Goal: Complete application form

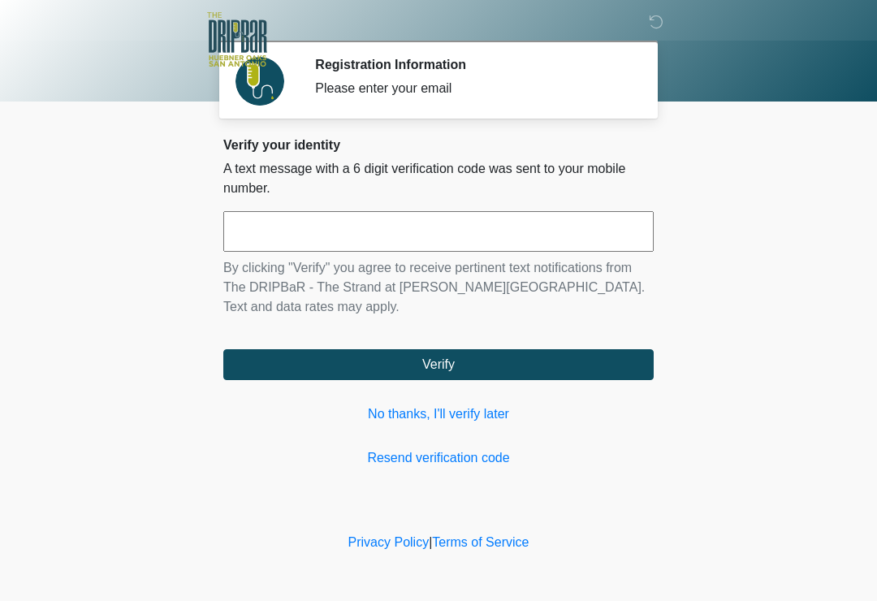
click at [452, 235] on input "text" at bounding box center [438, 231] width 430 height 41
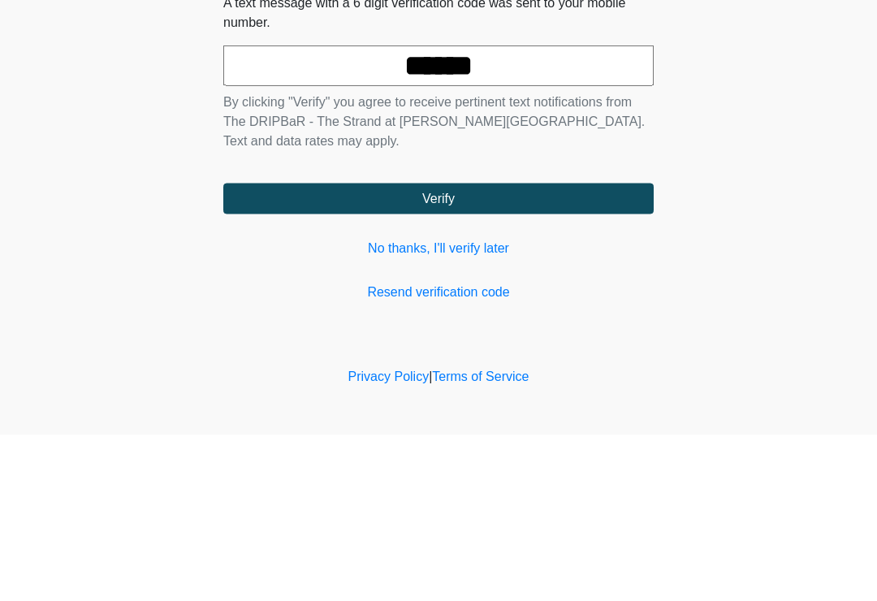
type input "******"
click at [502, 349] on button "Verify" at bounding box center [438, 364] width 430 height 31
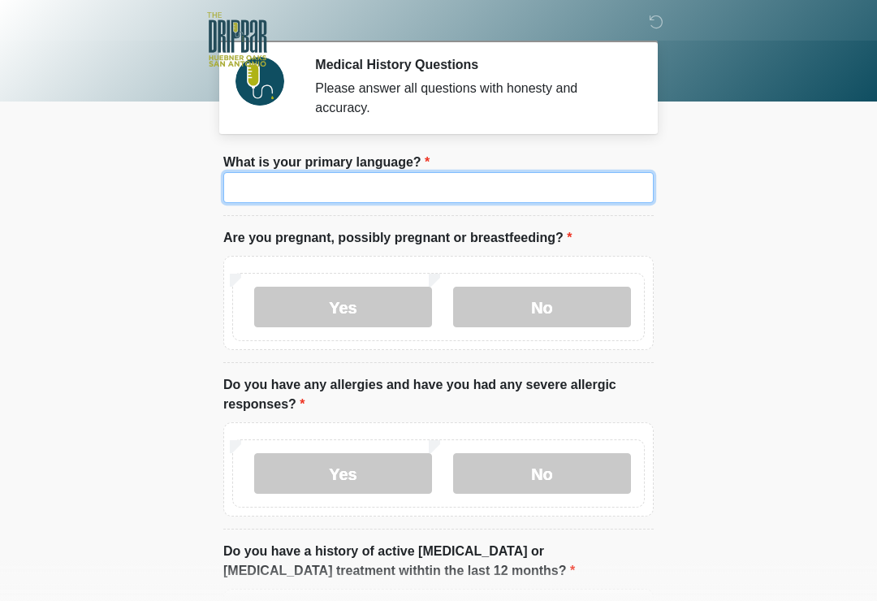
click at [437, 182] on input "What is your primary language?" at bounding box center [438, 187] width 430 height 31
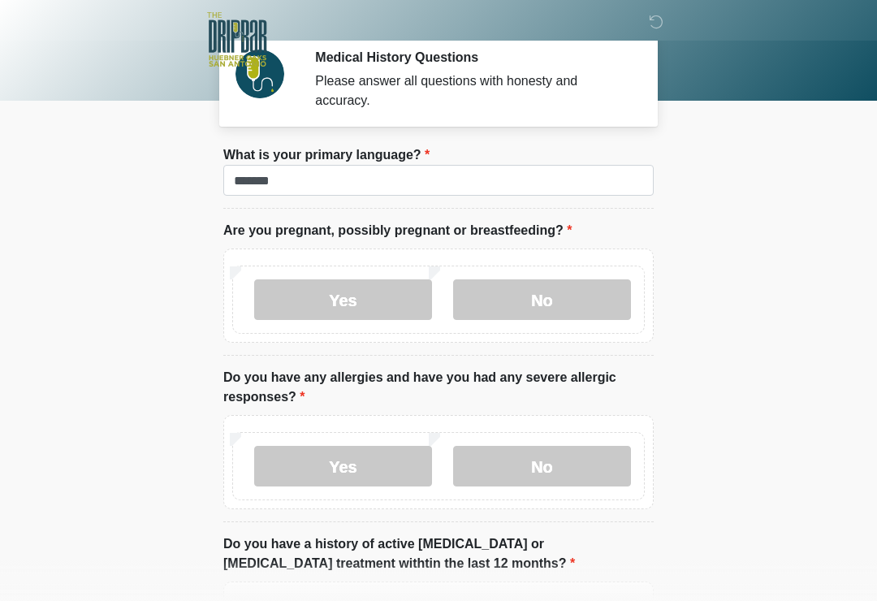
scroll to position [7, 0]
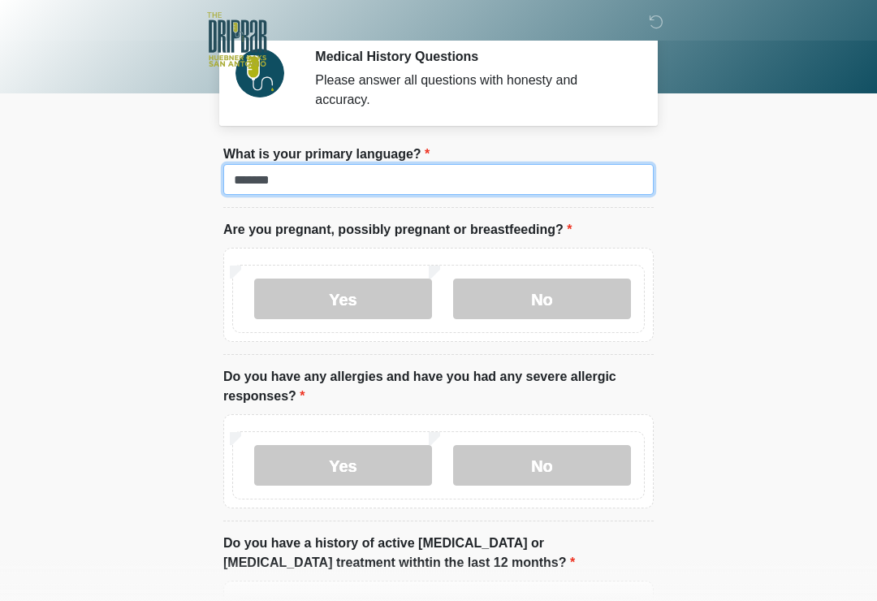
type input "*******"
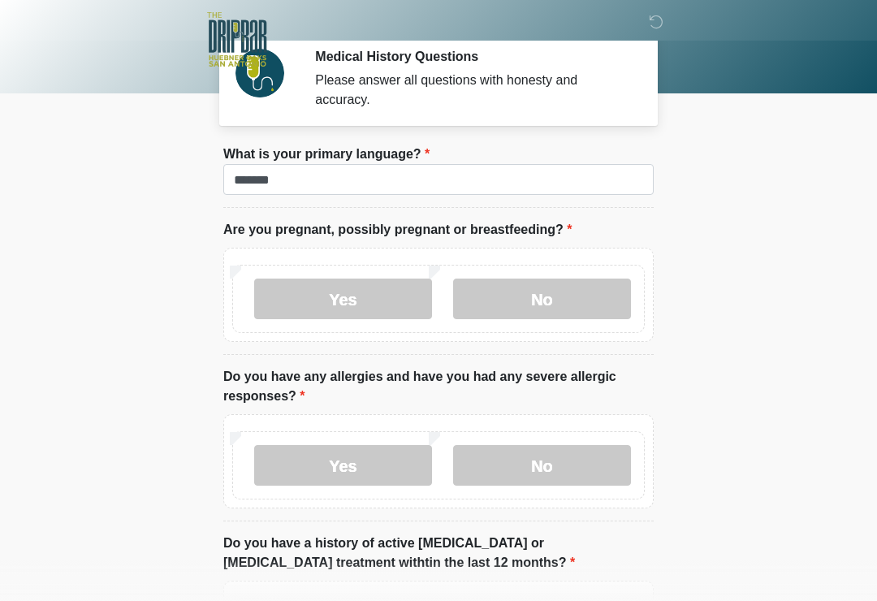
click at [562, 301] on label "No" at bounding box center [542, 299] width 178 height 41
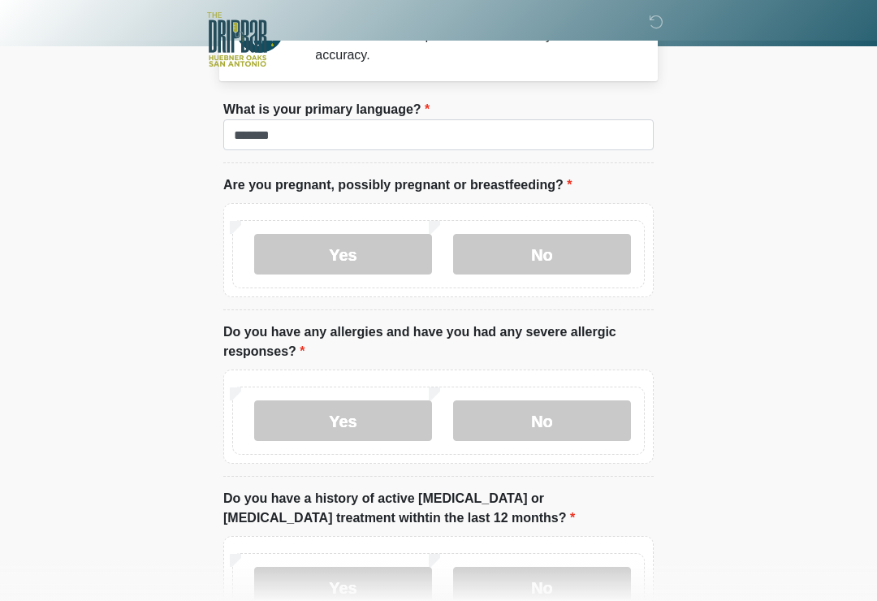
scroll to position [55, 0]
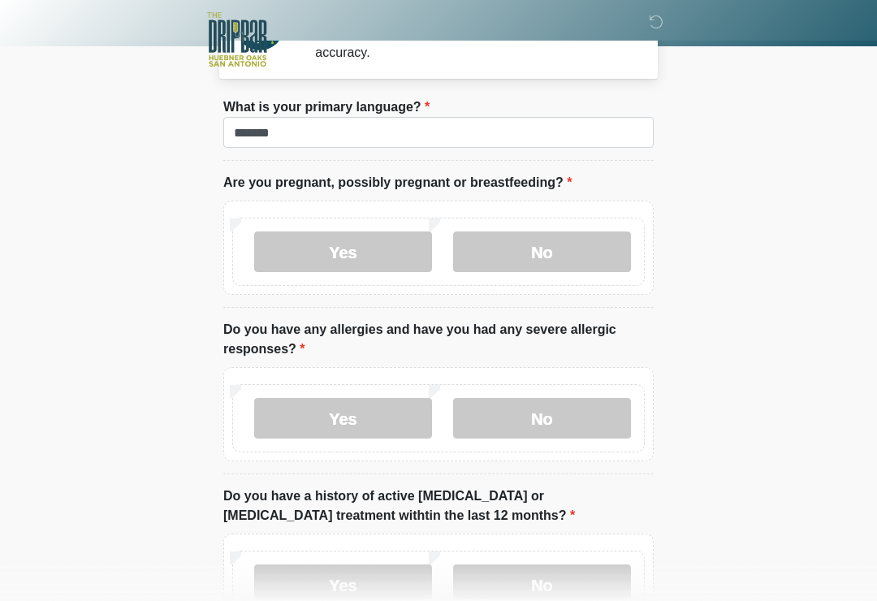
click at [375, 414] on label "Yes" at bounding box center [343, 418] width 178 height 41
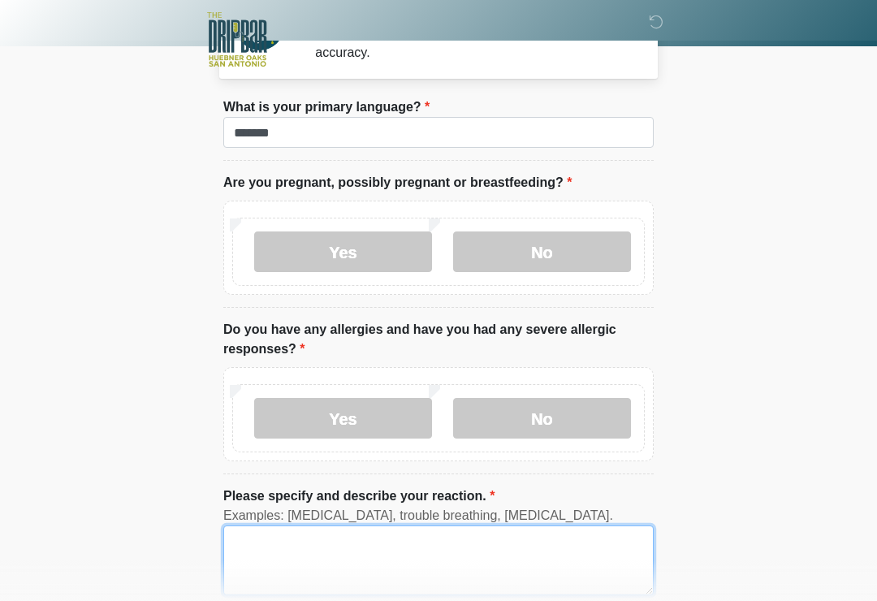
click at [366, 548] on textarea "Please specify and describe your reaction." at bounding box center [438, 560] width 430 height 70
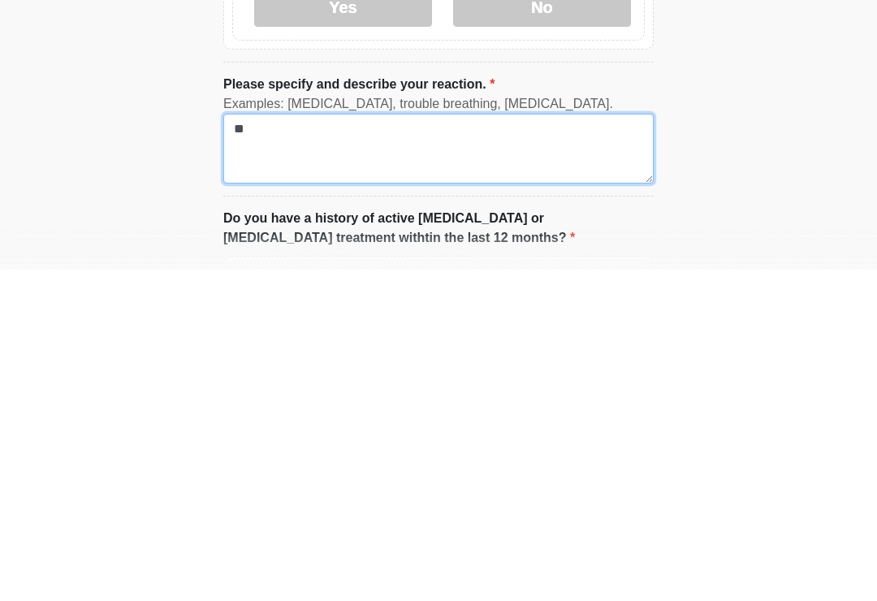
type textarea "*"
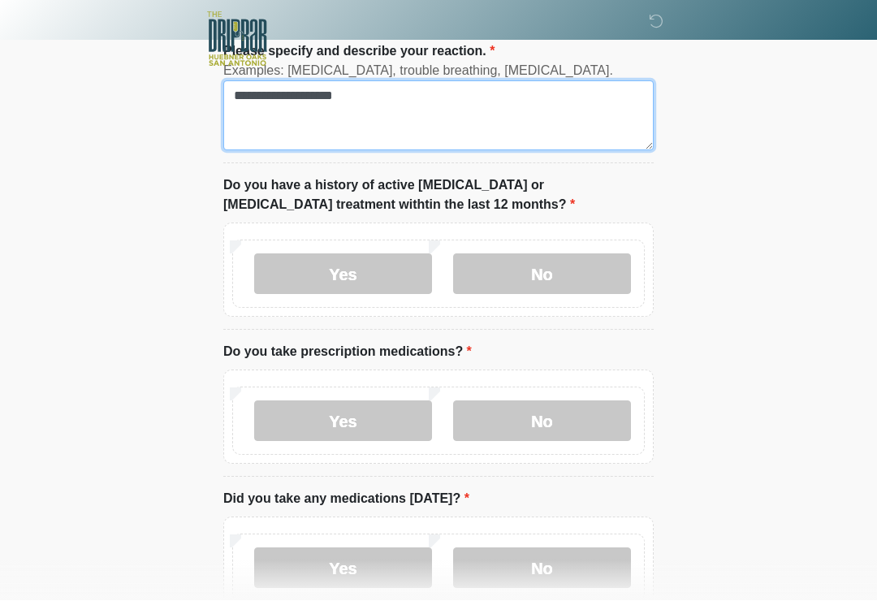
scroll to position [500, 0]
type textarea "**********"
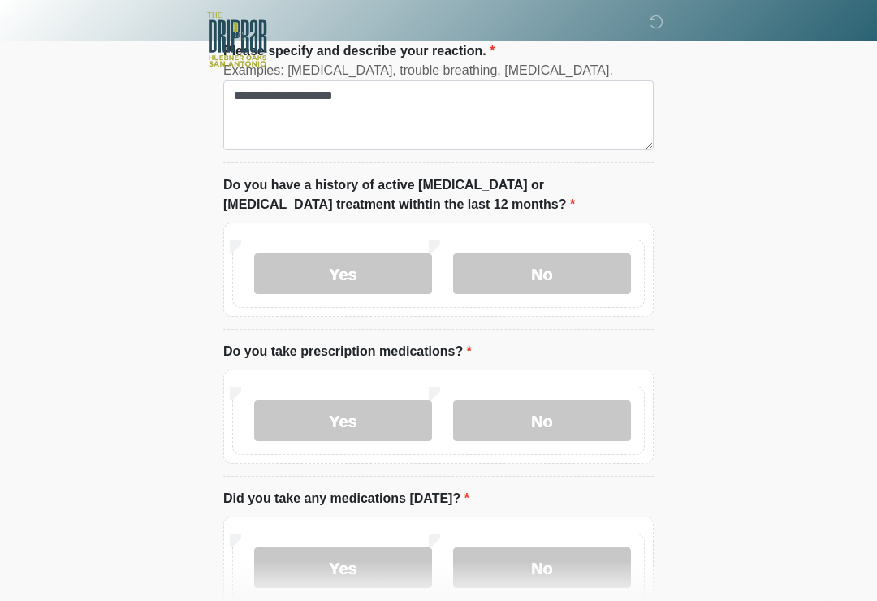
click at [561, 272] on label "No" at bounding box center [542, 273] width 178 height 41
click at [557, 418] on label "No" at bounding box center [542, 420] width 178 height 41
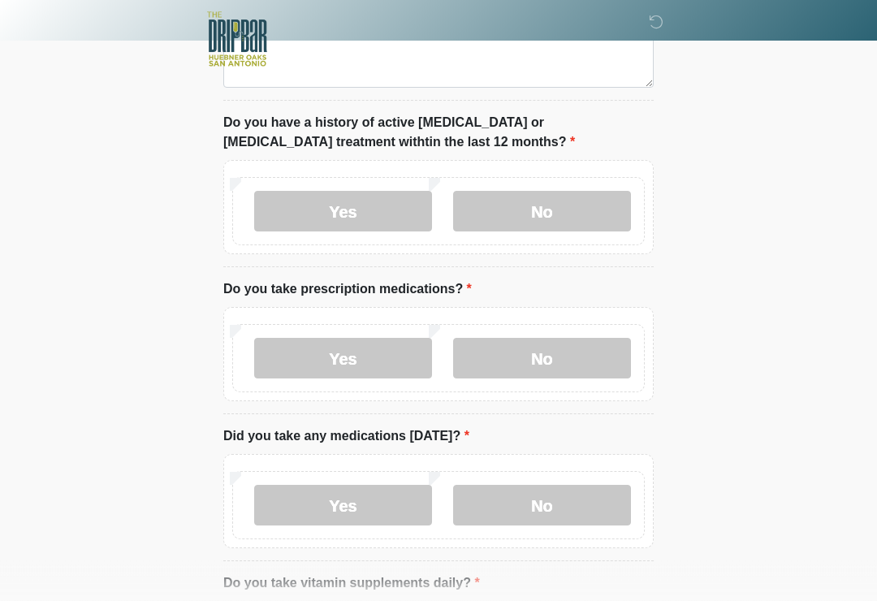
scroll to position [586, 0]
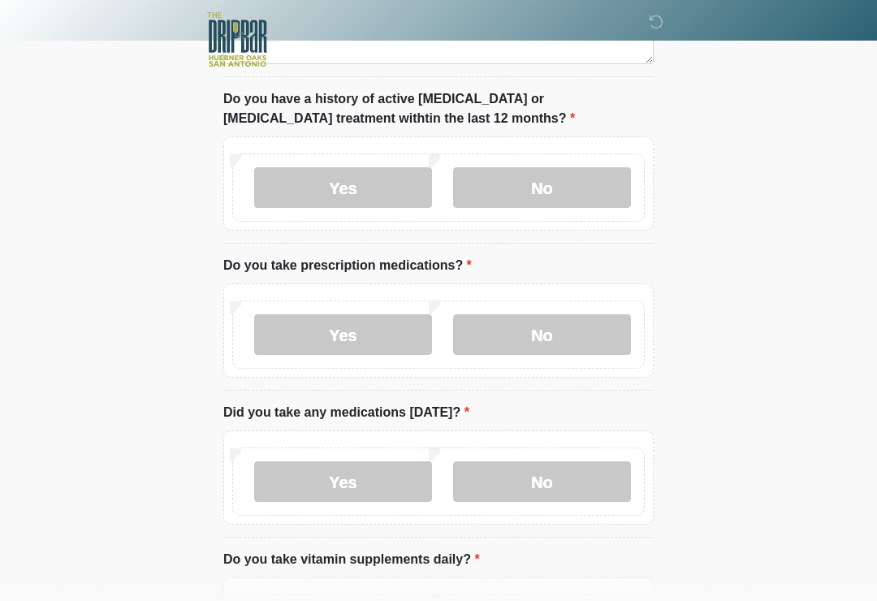
click at [558, 479] on label "No" at bounding box center [542, 481] width 178 height 41
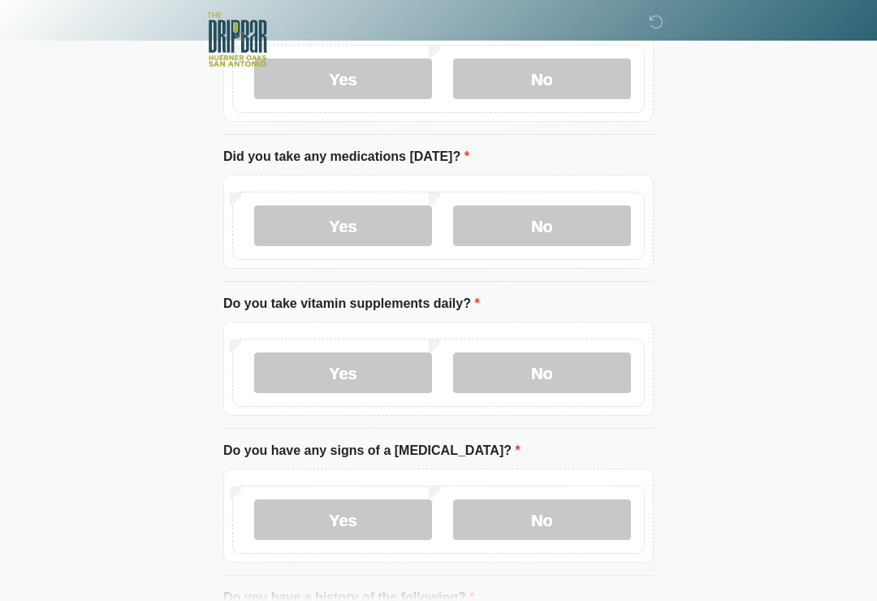
scroll to position [844, 0]
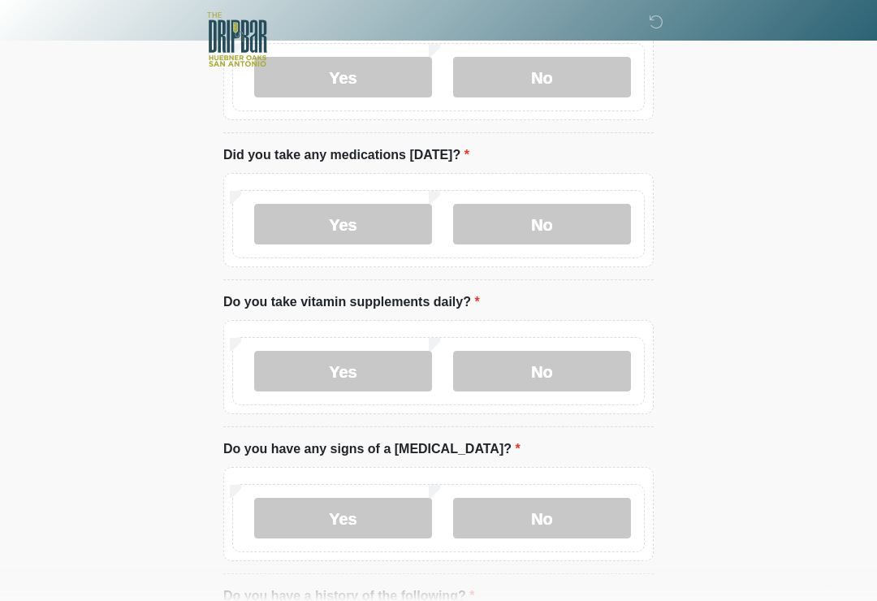
click at [561, 365] on label "No" at bounding box center [542, 371] width 178 height 41
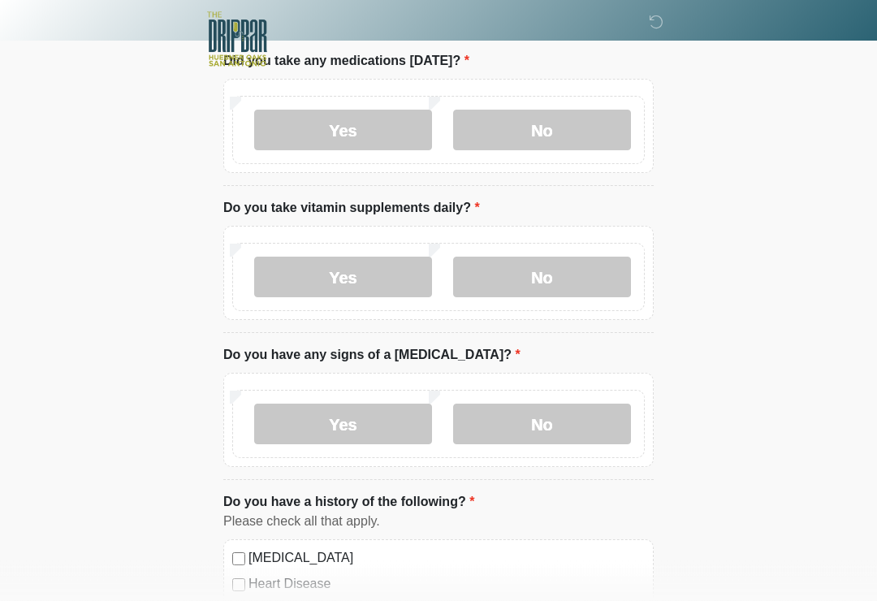
click at [555, 426] on label "No" at bounding box center [542, 424] width 178 height 41
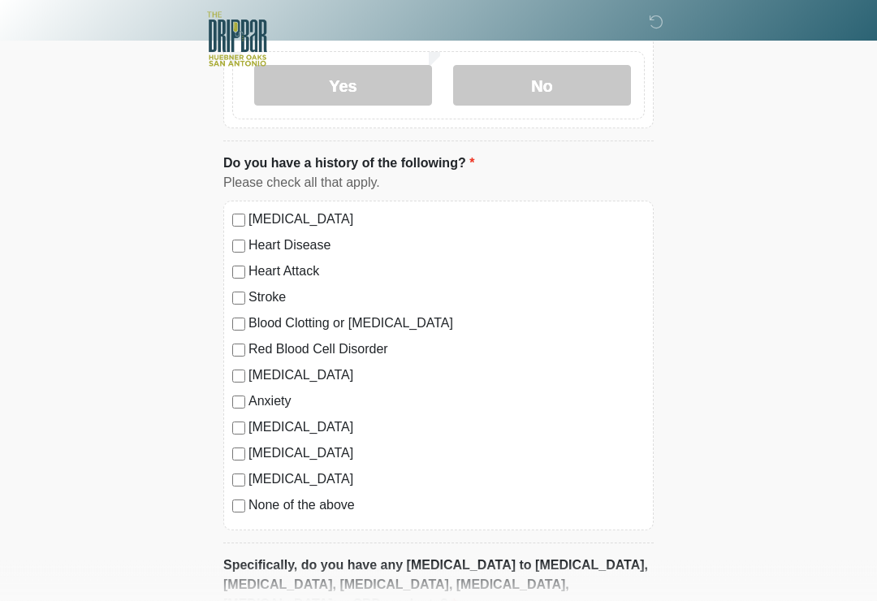
scroll to position [1278, 0]
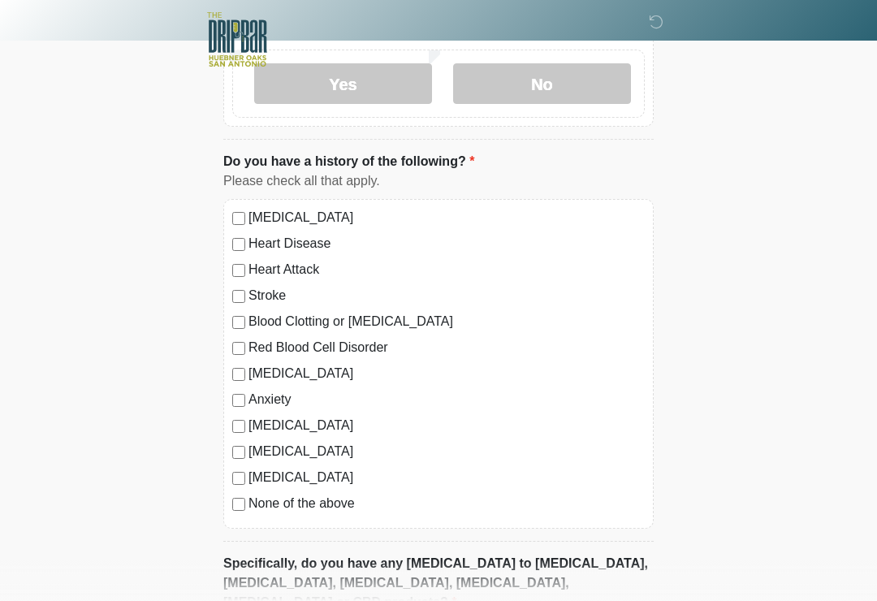
click at [334, 501] on label "None of the above" at bounding box center [447, 503] width 396 height 19
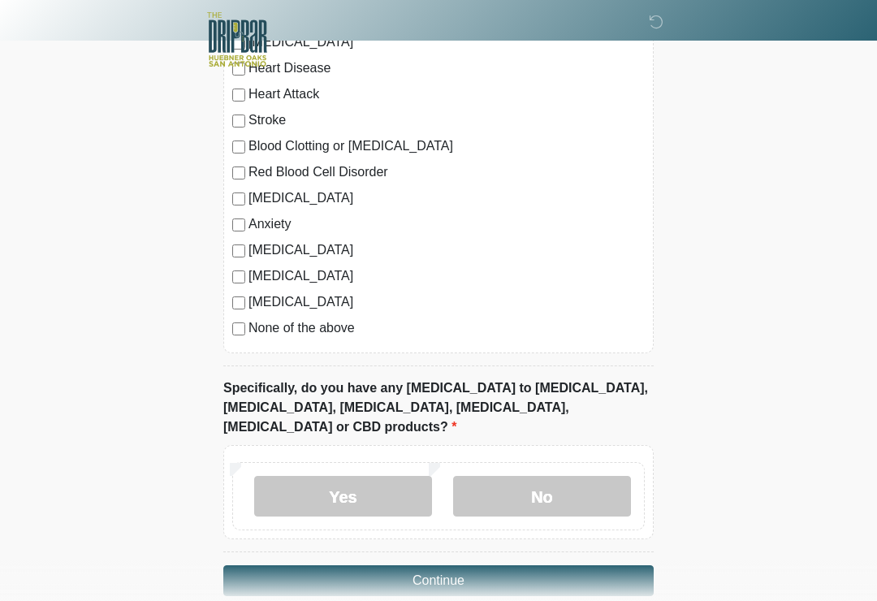
scroll to position [1488, 0]
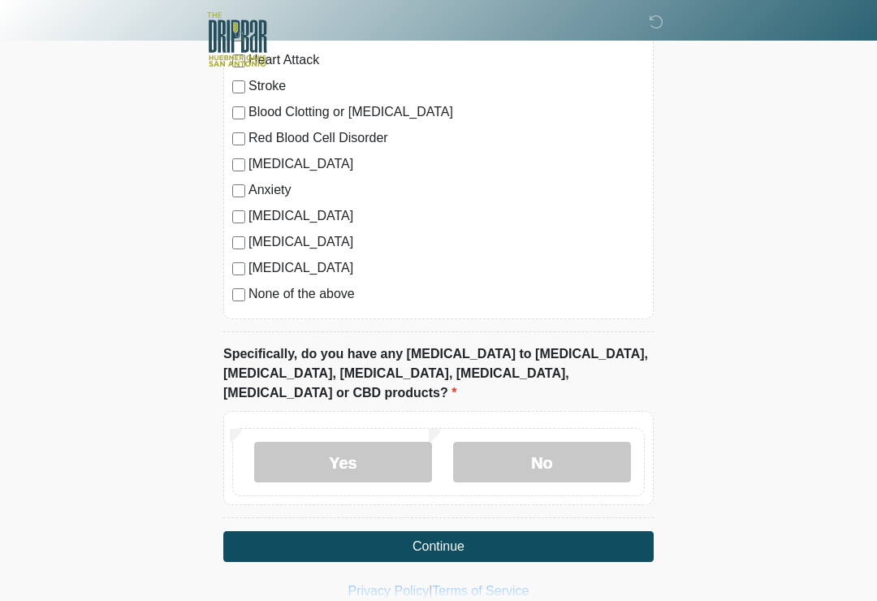
click at [556, 445] on label "No" at bounding box center [542, 462] width 178 height 41
click at [530, 531] on button "Continue" at bounding box center [438, 546] width 430 height 31
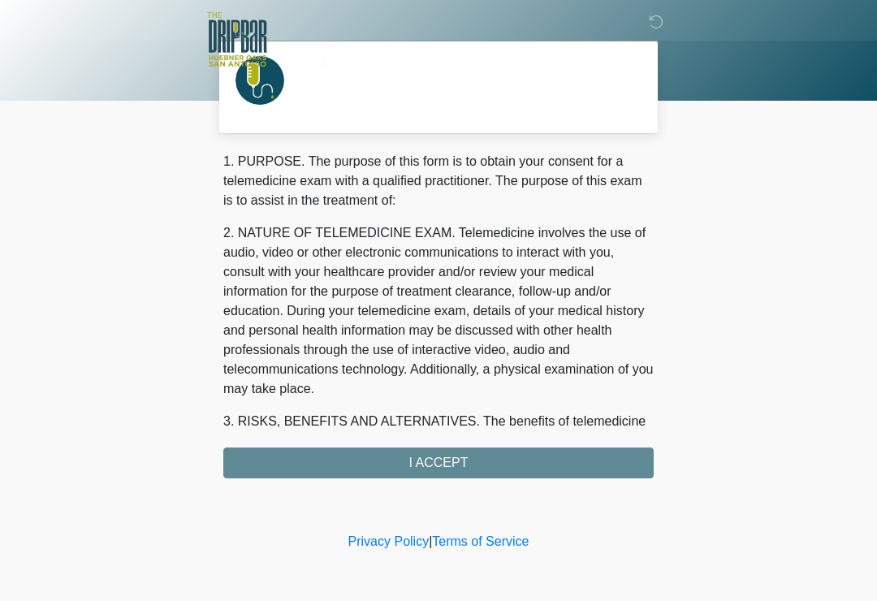
scroll to position [0, 0]
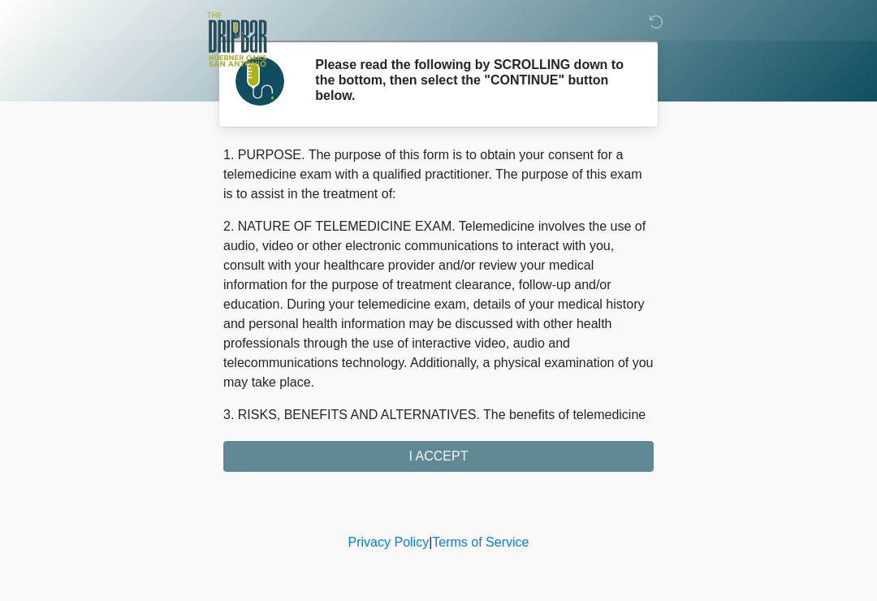
click at [289, 451] on div "1. PURPOSE. The purpose of this form is to obtain your consent for a telemedici…" at bounding box center [438, 308] width 430 height 326
click at [338, 455] on div "1. PURPOSE. The purpose of this form is to obtain your consent for a telemedici…" at bounding box center [438, 308] width 430 height 326
click at [446, 452] on div "1. PURPOSE. The purpose of this form is to obtain your consent for a telemedici…" at bounding box center [438, 308] width 430 height 326
click at [508, 96] on h2 "Please read the following by SCROLLING down to the bottom, then select the "CON…" at bounding box center [472, 80] width 314 height 47
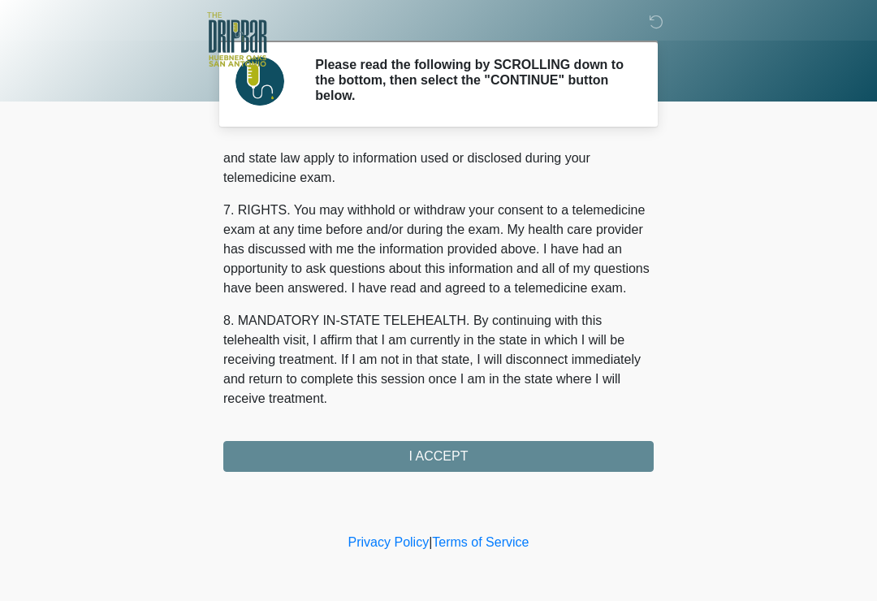
scroll to position [685, 0]
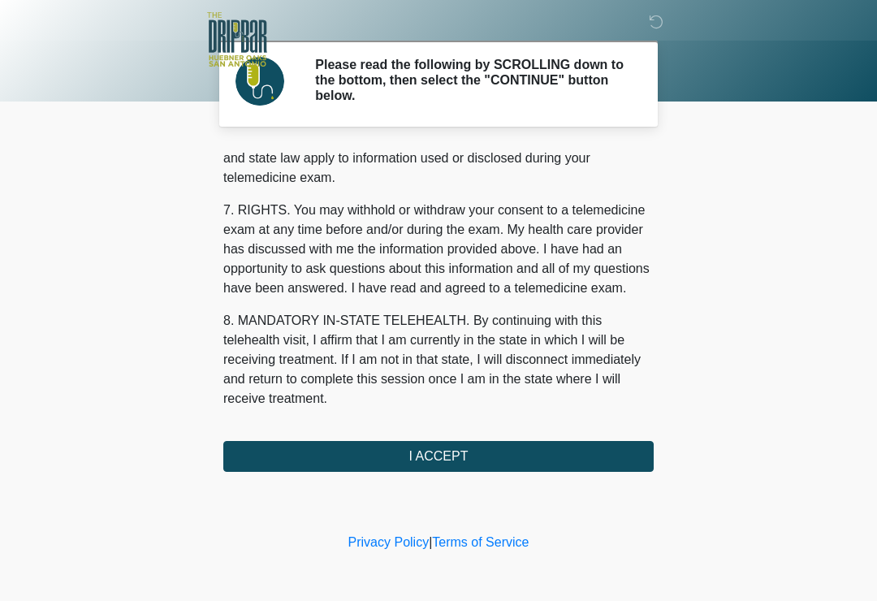
click at [479, 452] on button "I ACCEPT" at bounding box center [438, 456] width 430 height 31
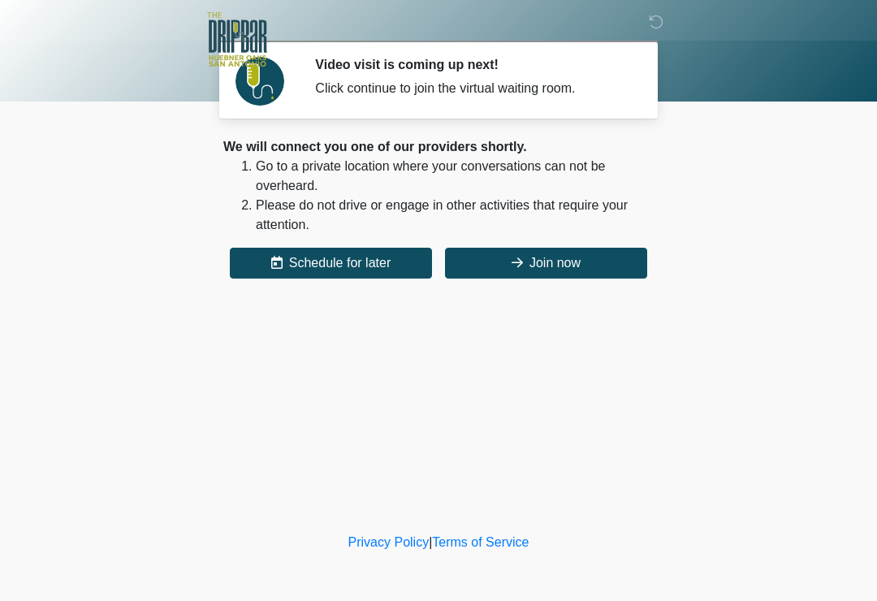
click at [488, 257] on button "Join now" at bounding box center [546, 263] width 202 height 31
